Goal: Task Accomplishment & Management: Use online tool/utility

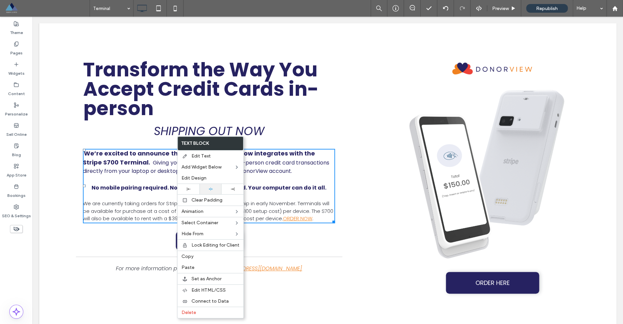
click at [212, 190] on icon at bounding box center [211, 189] width 4 height 4
click at [352, 237] on div "Transform the Way You Accept Credit Cards in-person SHIPPING OUT NOW We’re exci…" at bounding box center [213, 175] width 321 height 237
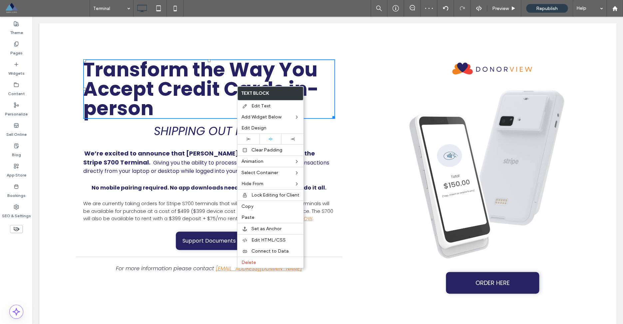
drag, startPoint x: 271, startPoint y: 141, endPoint x: 214, endPoint y: 133, distance: 57.9
click at [271, 141] on icon at bounding box center [271, 139] width 4 height 4
click at [0, 0] on div at bounding box center [0, 0] width 0 height 0
click at [340, 46] on div "Transform the Way You Accept Credit Cards in-person SHIPPING OUT NOW We’re exci…" at bounding box center [327, 191] width 577 height 337
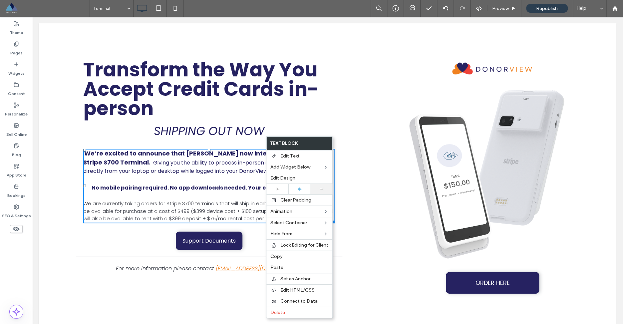
click at [323, 190] on icon at bounding box center [322, 189] width 4 height 4
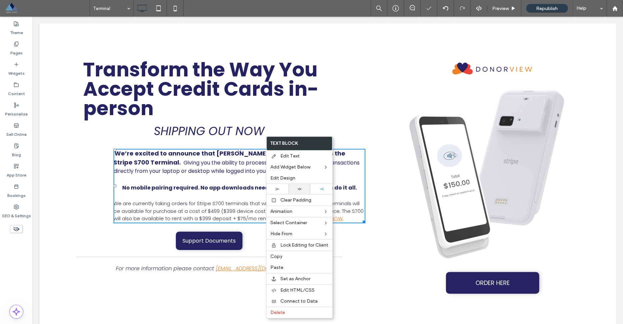
click at [299, 192] on div at bounding box center [300, 189] width 22 height 10
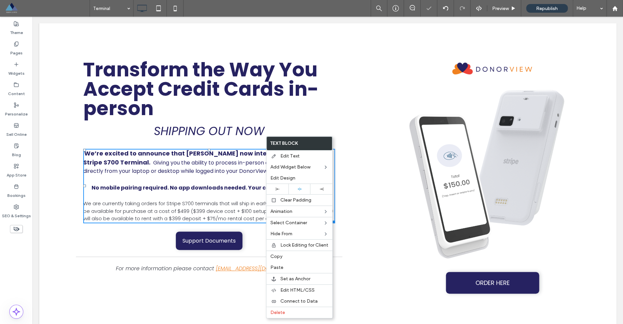
drag, startPoint x: 340, startPoint y: 129, endPoint x: 334, endPoint y: 128, distance: 6.1
click at [340, 129] on div "Transform the Way You Accept Credit Cards in-person SHIPPING OUT NOW We’re exci…" at bounding box center [213, 175] width 321 height 237
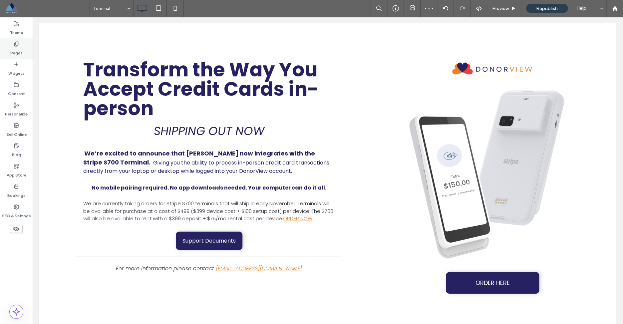
click at [13, 42] on div "Pages" at bounding box center [16, 48] width 33 height 20
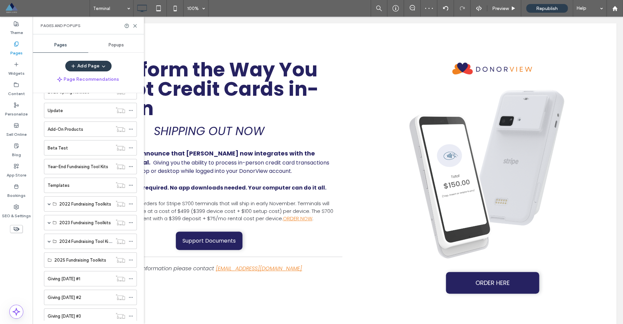
scroll to position [1048, 0]
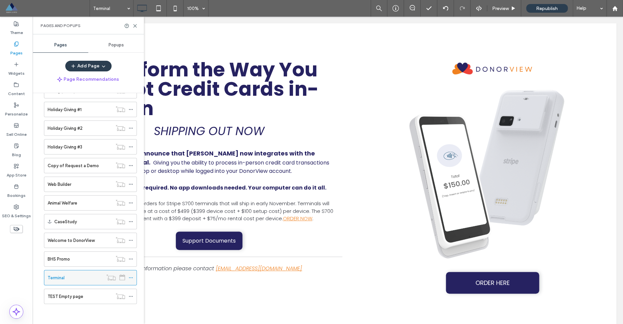
click at [133, 277] on use at bounding box center [131, 277] width 4 height 1
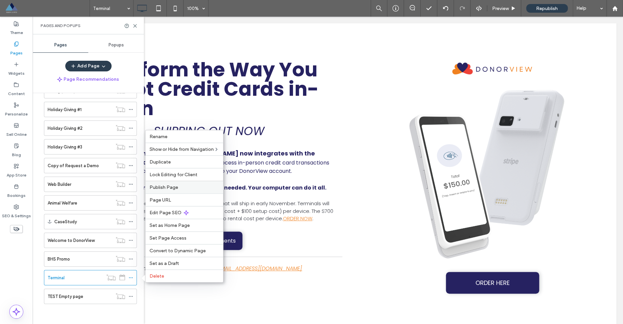
click at [163, 186] on span "Publish Page" at bounding box center [164, 187] width 29 height 6
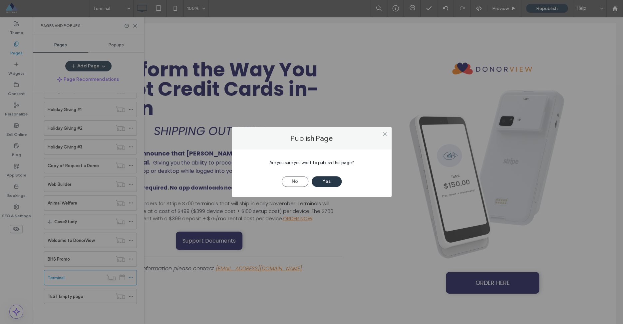
click at [327, 182] on button "Yes" at bounding box center [327, 181] width 30 height 11
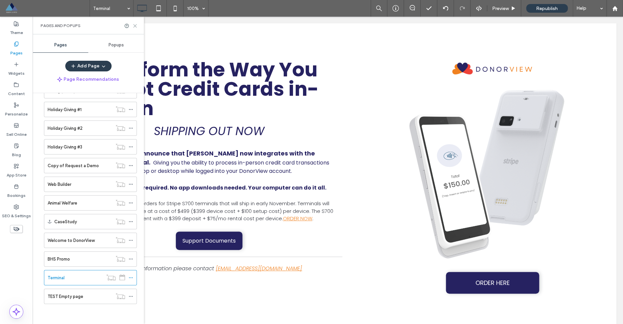
drag, startPoint x: 135, startPoint y: 26, endPoint x: 191, endPoint y: 25, distance: 56.7
click at [135, 26] on icon at bounding box center [135, 25] width 5 height 5
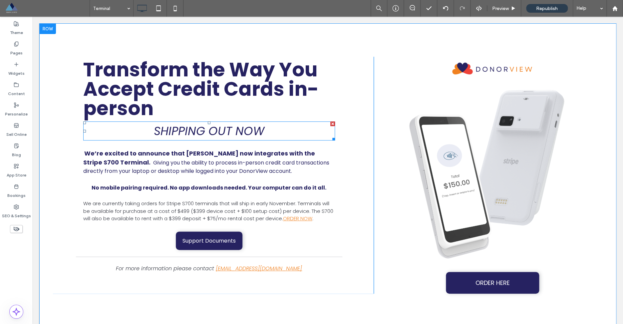
click at [153, 132] on h2 "SHIPPING OUT NOW" at bounding box center [209, 131] width 252 height 18
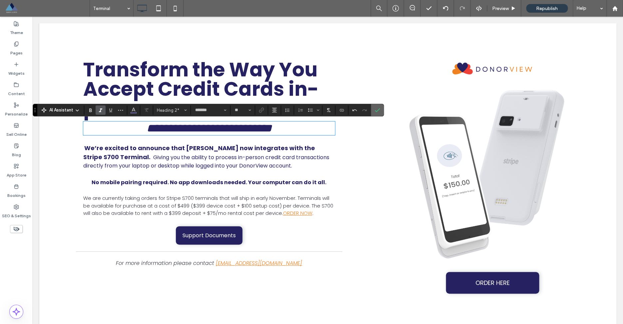
click at [380, 111] on icon "Confirm" at bounding box center [377, 109] width 5 height 5
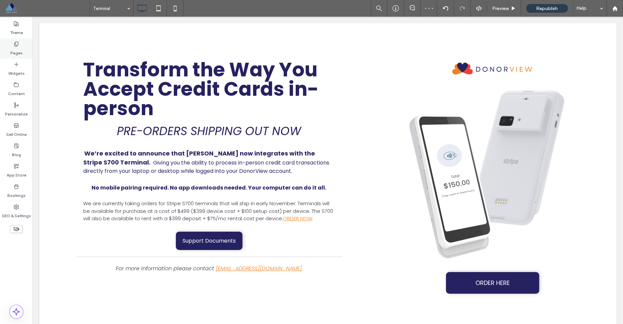
click at [18, 46] on icon at bounding box center [16, 43] width 5 height 5
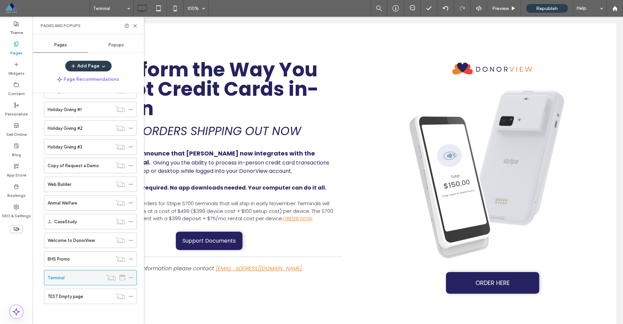
click at [133, 277] on icon at bounding box center [131, 277] width 5 height 5
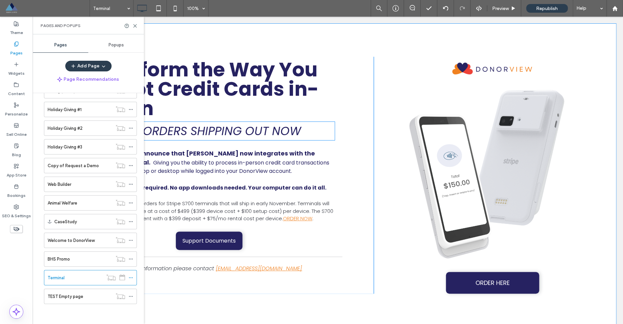
drag, startPoint x: 359, startPoint y: 155, endPoint x: 326, endPoint y: 139, distance: 36.7
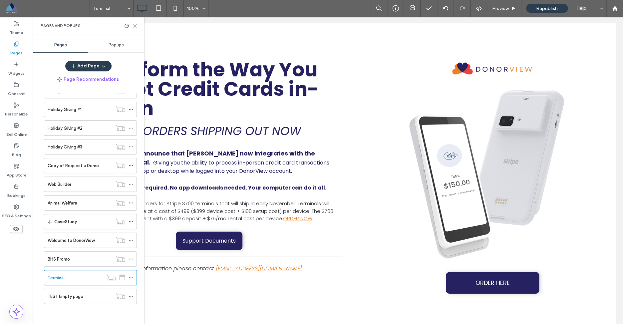
click at [136, 25] on icon at bounding box center [135, 25] width 5 height 5
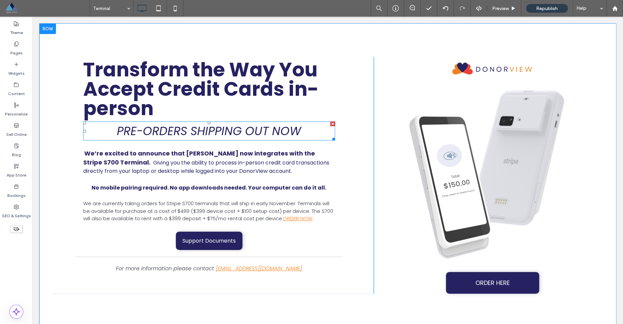
click at [182, 133] on span "PRE-ORDERS SHIPPING OUT NOW" at bounding box center [209, 131] width 184 height 16
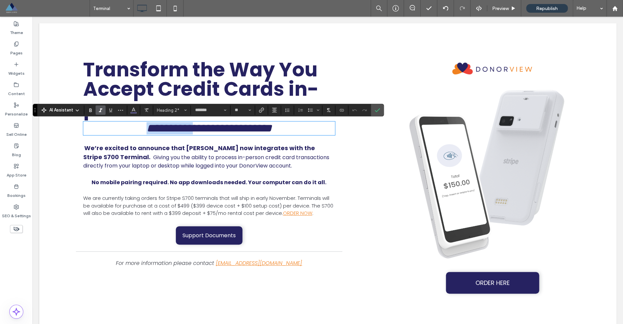
drag, startPoint x: 183, startPoint y: 132, endPoint x: 119, endPoint y: 132, distance: 64.3
click at [147, 132] on span "**********" at bounding box center [209, 127] width 125 height 11
click at [380, 112] on icon "Confirm" at bounding box center [377, 109] width 5 height 5
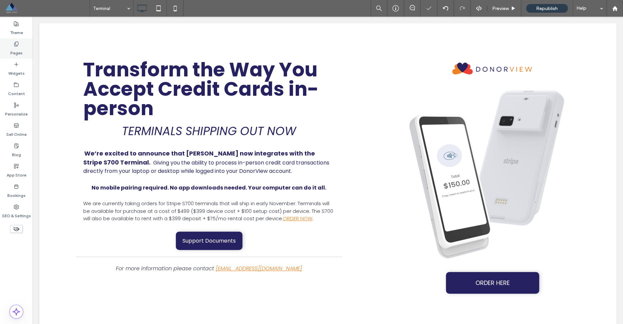
click at [22, 54] on label "Pages" at bounding box center [16, 51] width 12 height 9
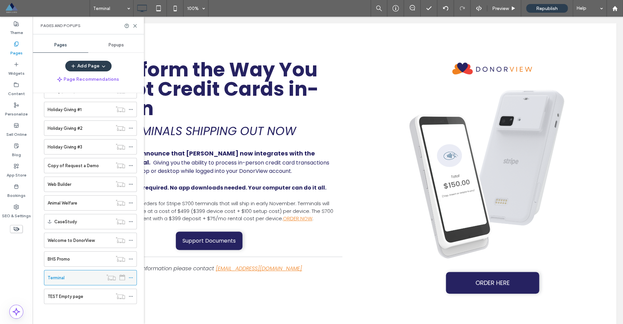
click at [133, 278] on icon at bounding box center [131, 277] width 5 height 5
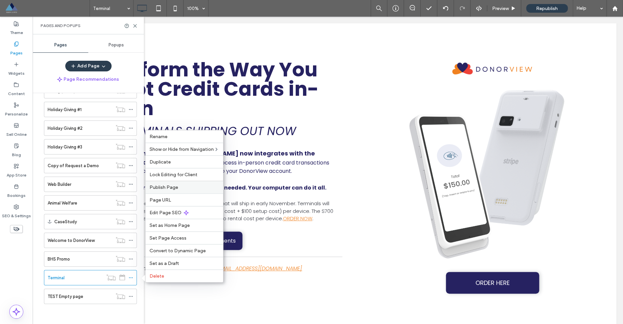
click at [165, 187] on span "Publish Page" at bounding box center [164, 187] width 29 height 6
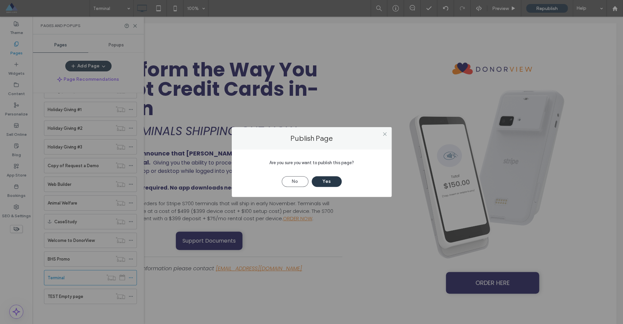
click at [326, 182] on button "Yes" at bounding box center [327, 181] width 30 height 11
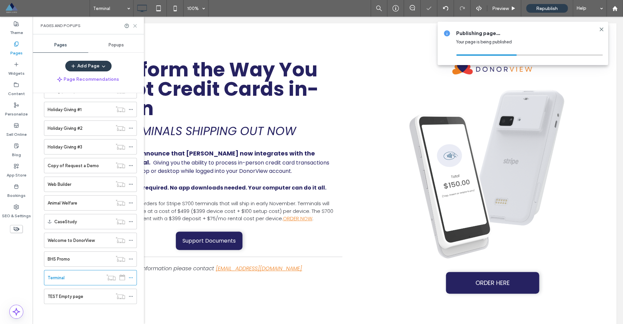
click at [136, 26] on use at bounding box center [135, 25] width 3 height 3
